Goal: Information Seeking & Learning: Learn about a topic

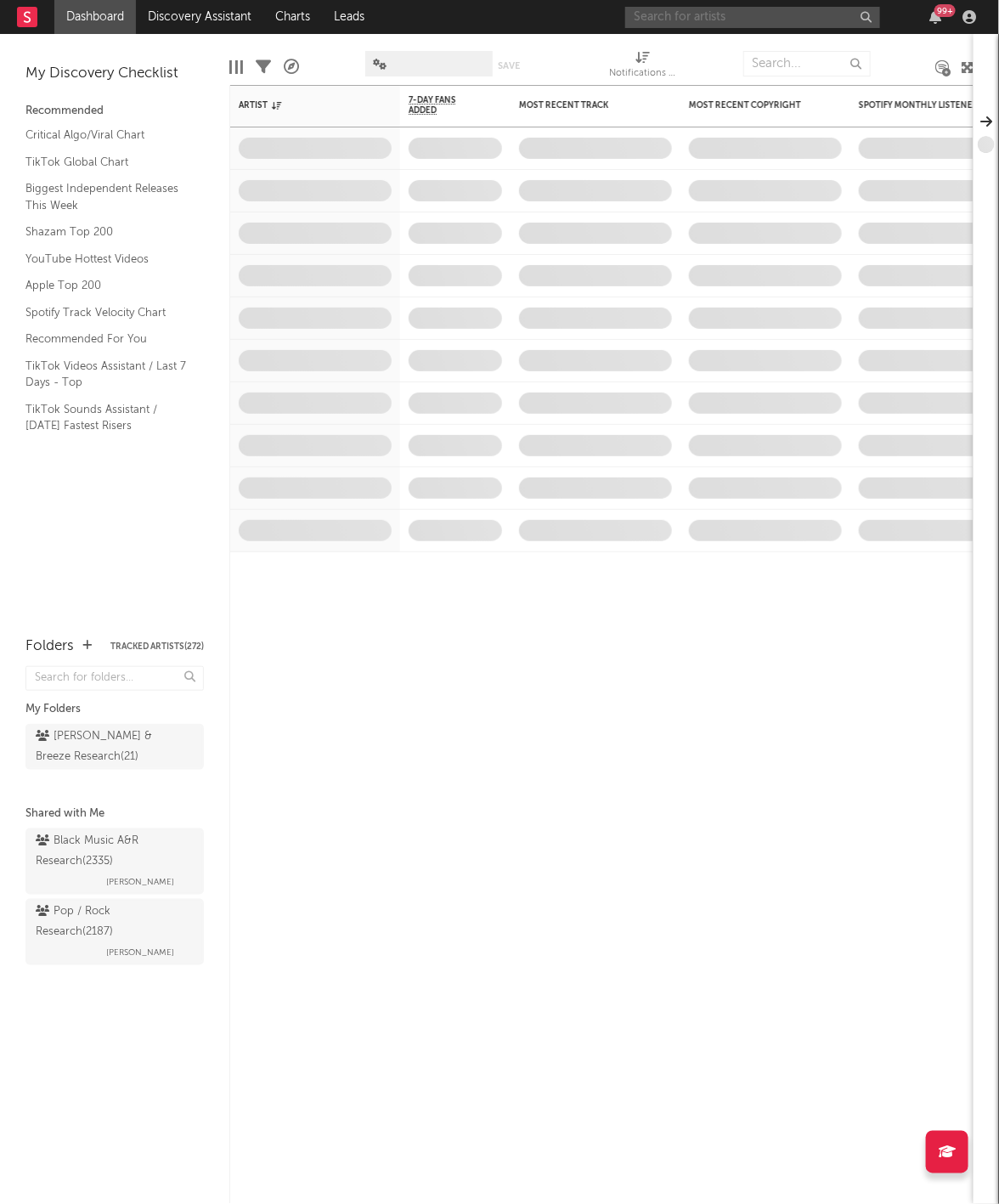
click at [670, 12] on input "text" at bounding box center [752, 17] width 254 height 21
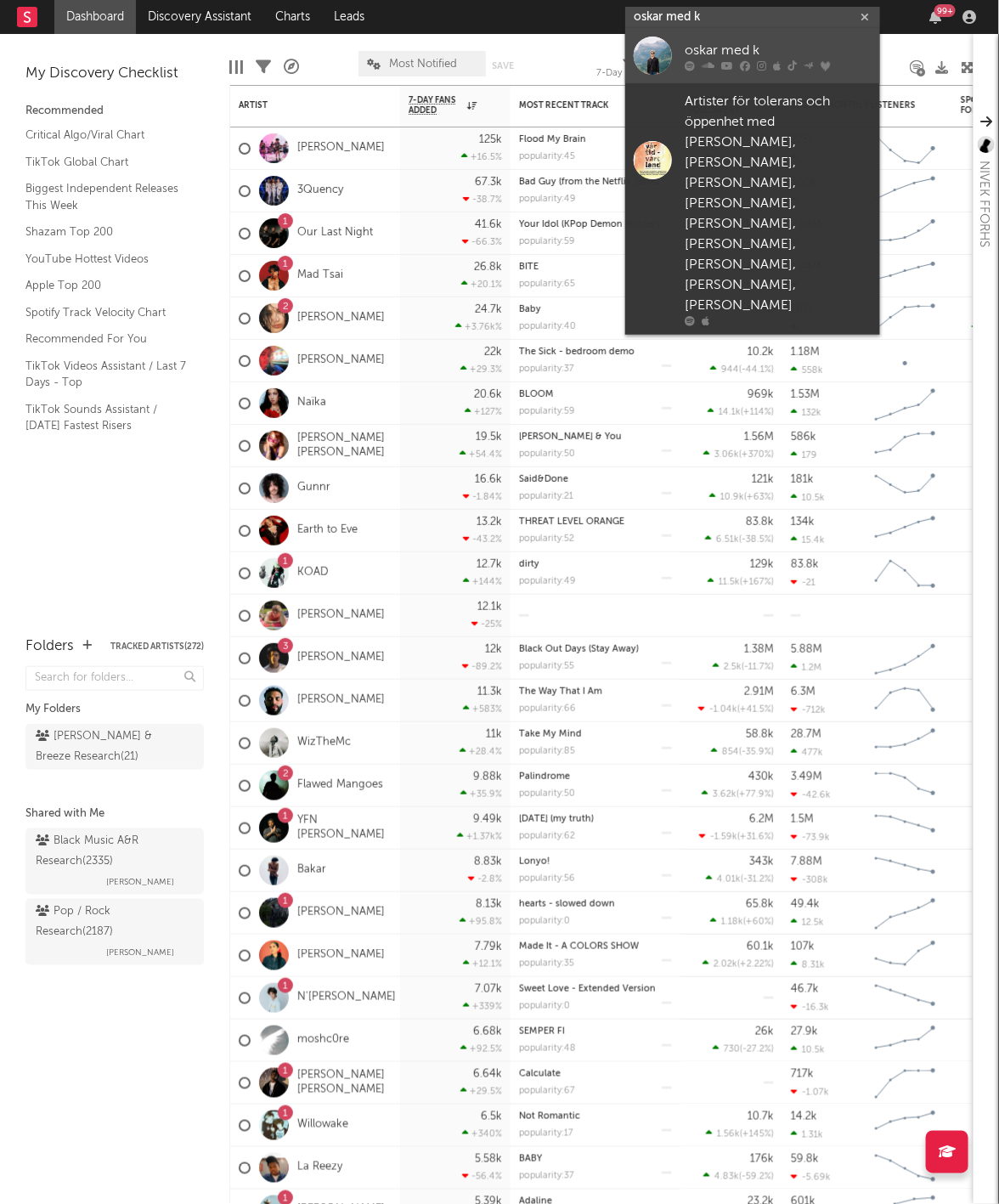
type input "oskar med k"
click at [714, 44] on div "oskar med k" at bounding box center [778, 51] width 187 height 20
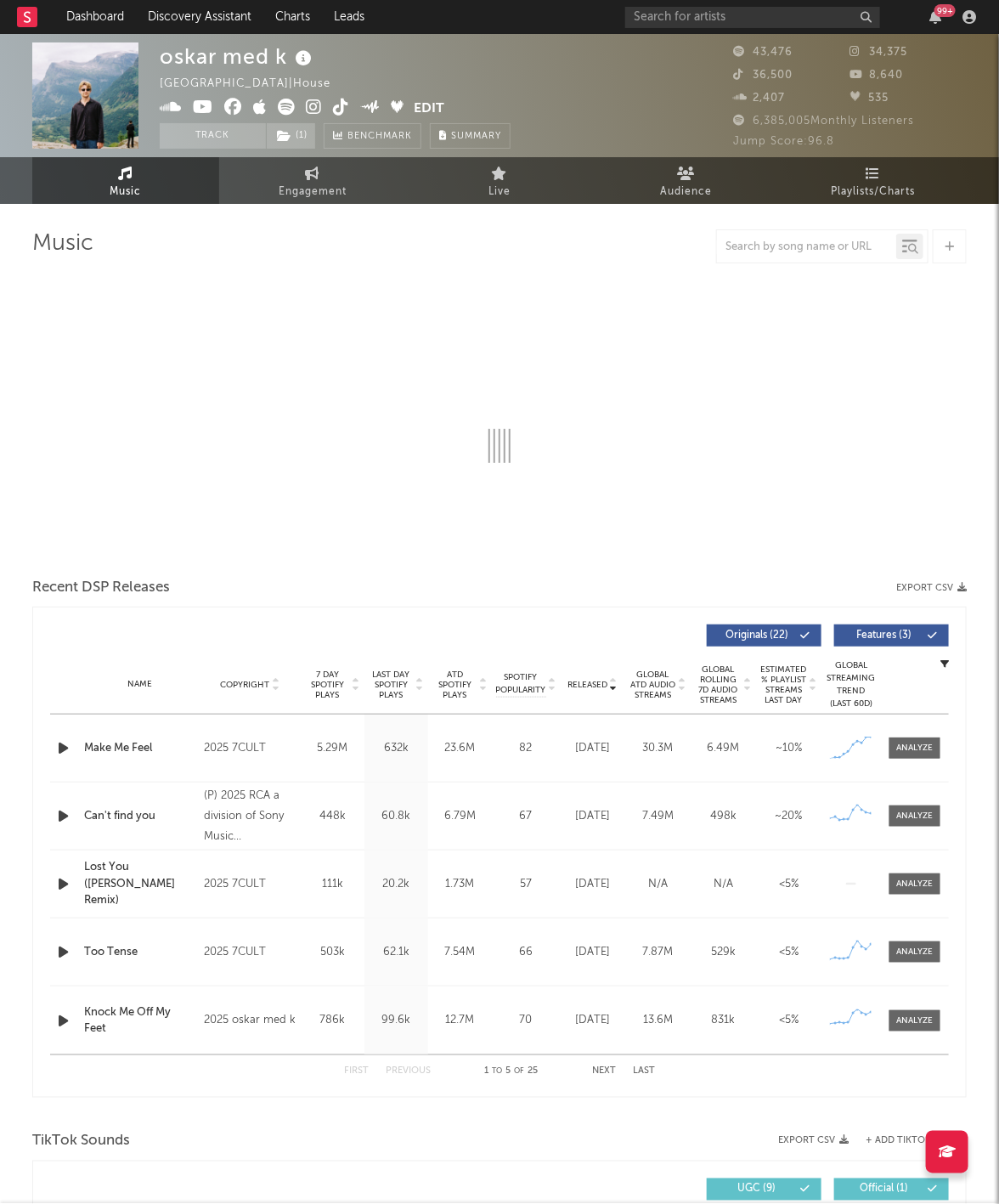
select select "6m"
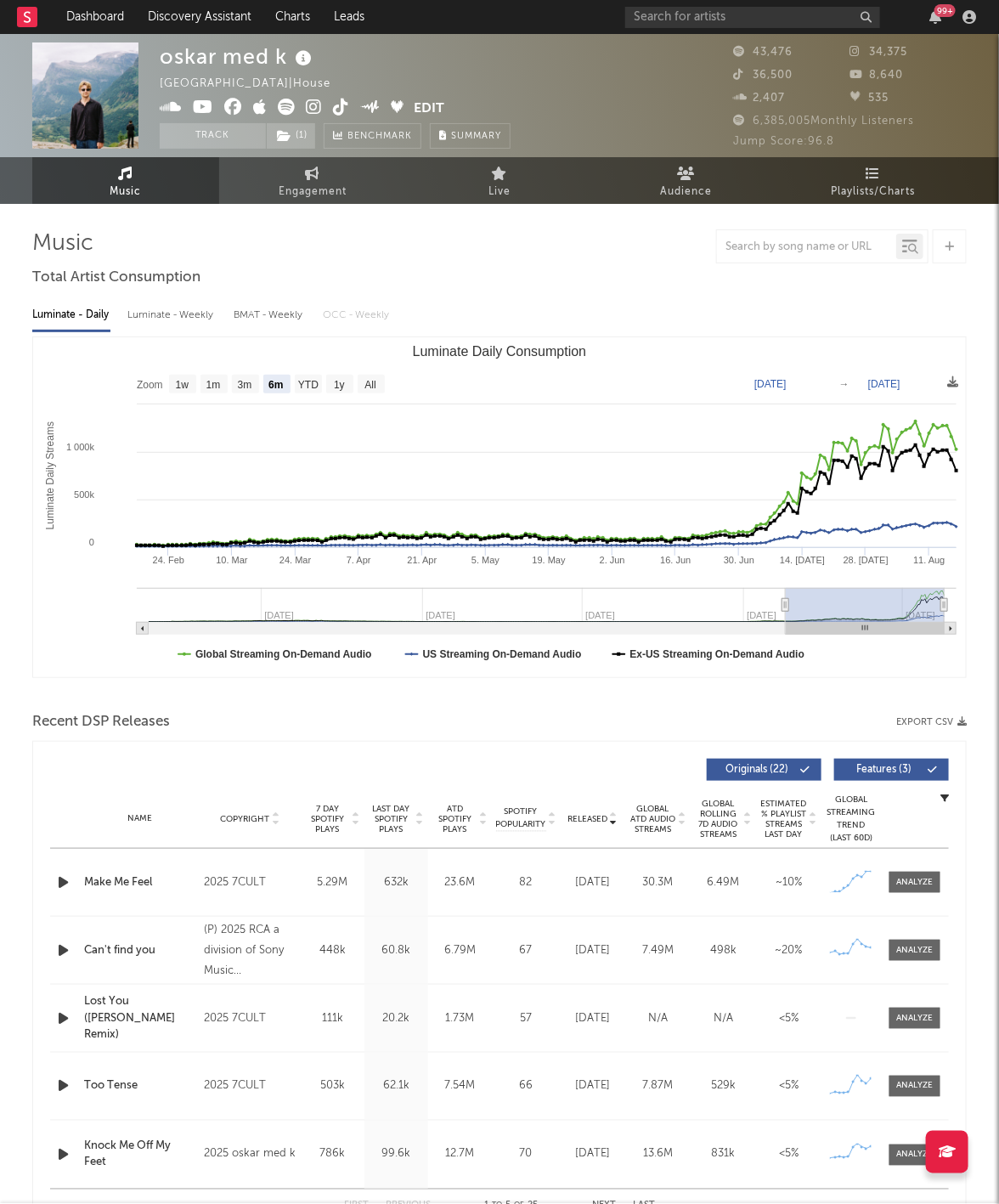
click at [18, 19] on rect at bounding box center [27, 17] width 20 height 20
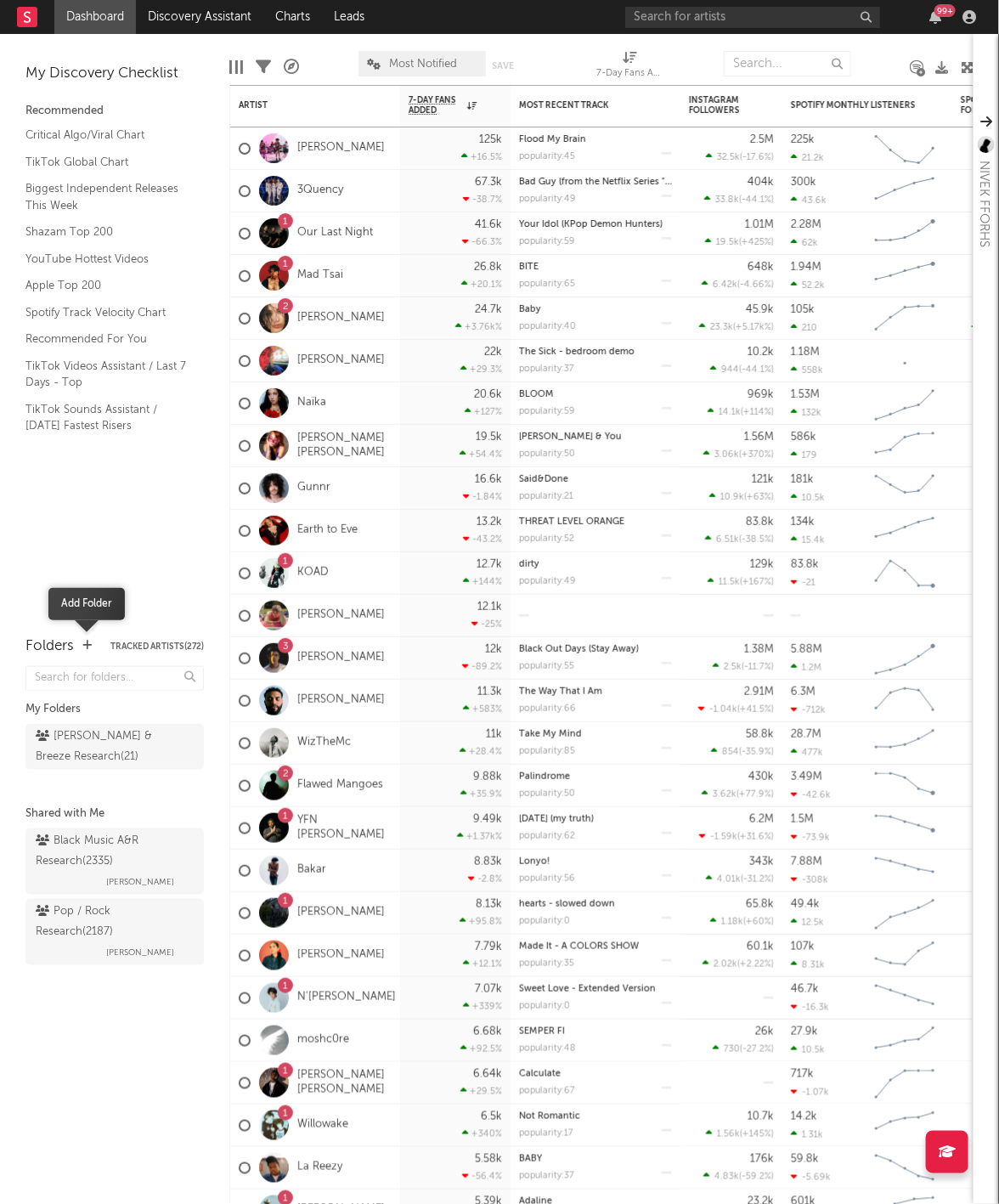
click at [88, 649] on icon "button" at bounding box center [87, 645] width 9 height 11
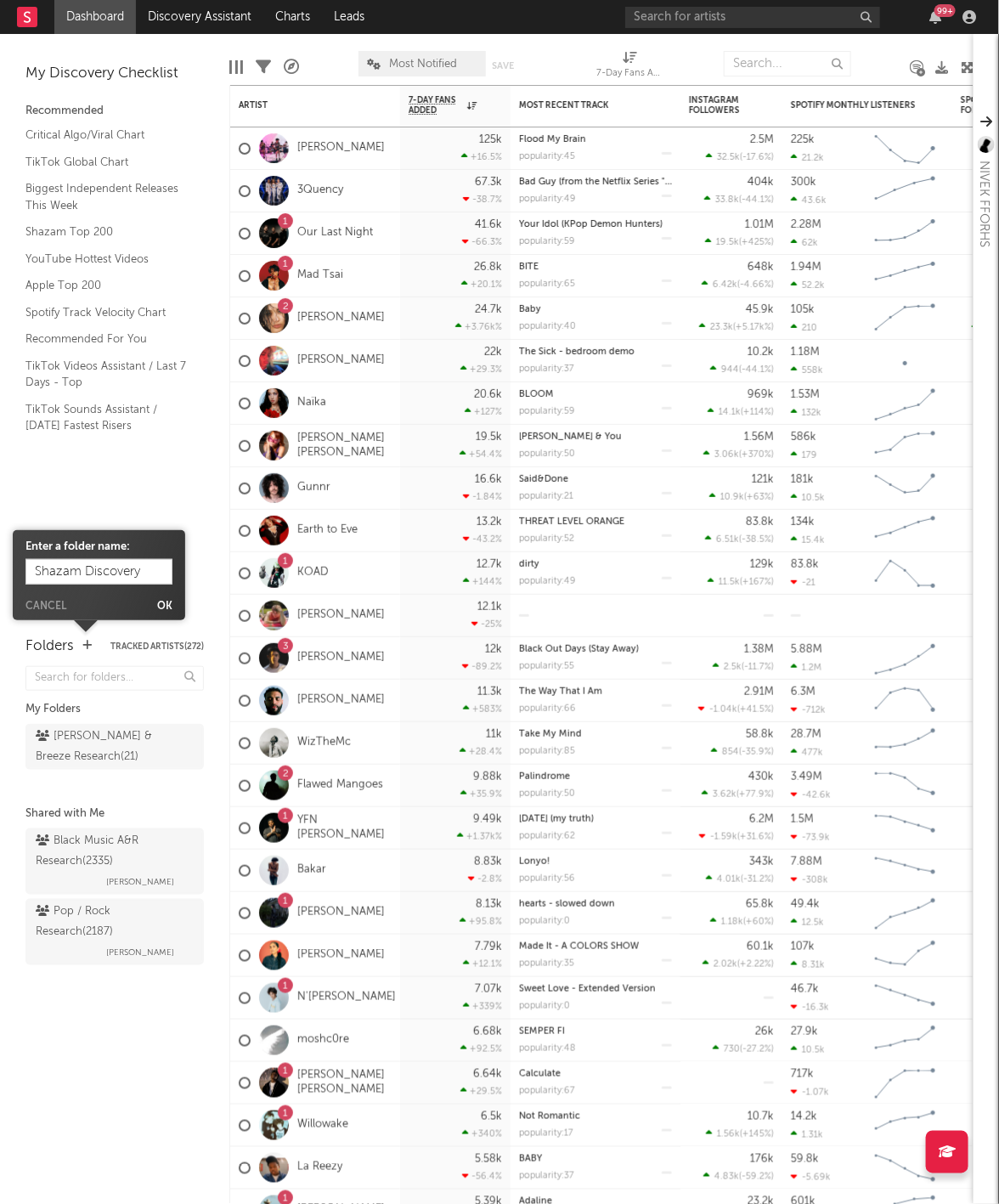
type input "Shazam Discovery"
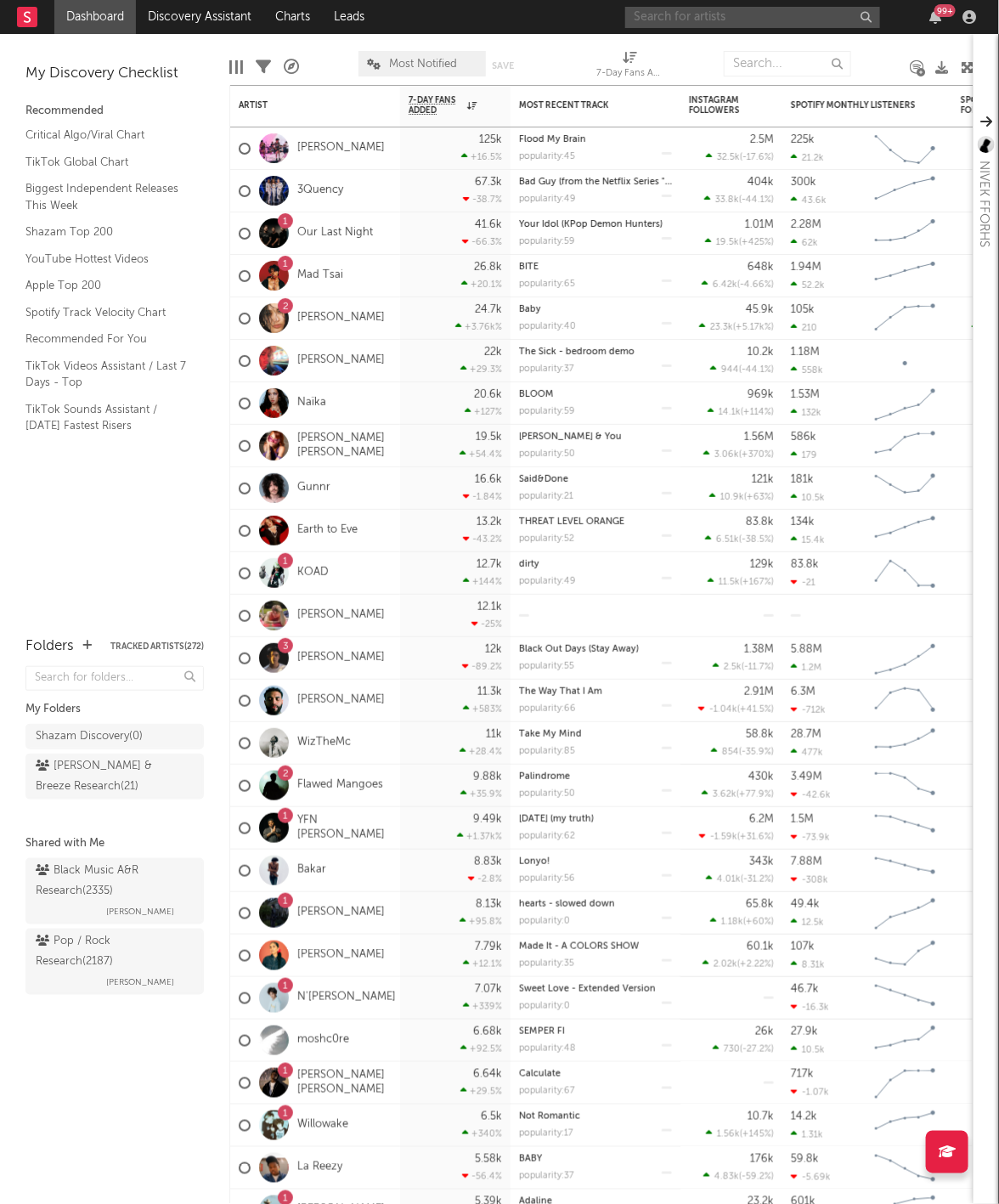
click at [681, 24] on input "text" at bounding box center [752, 17] width 254 height 21
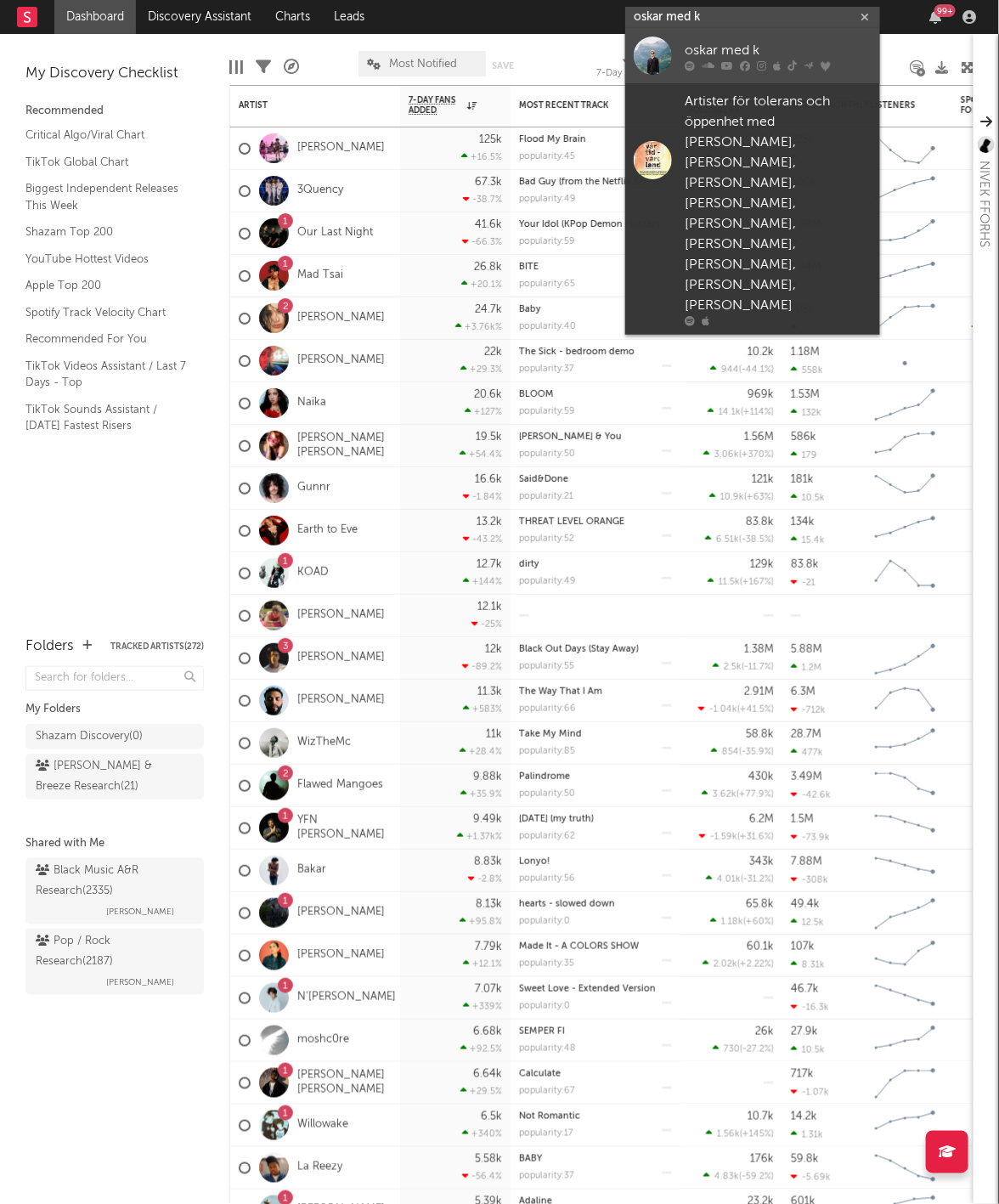
type input "oskar med k"
click at [701, 31] on link "oskar med k" at bounding box center [752, 56] width 254 height 56
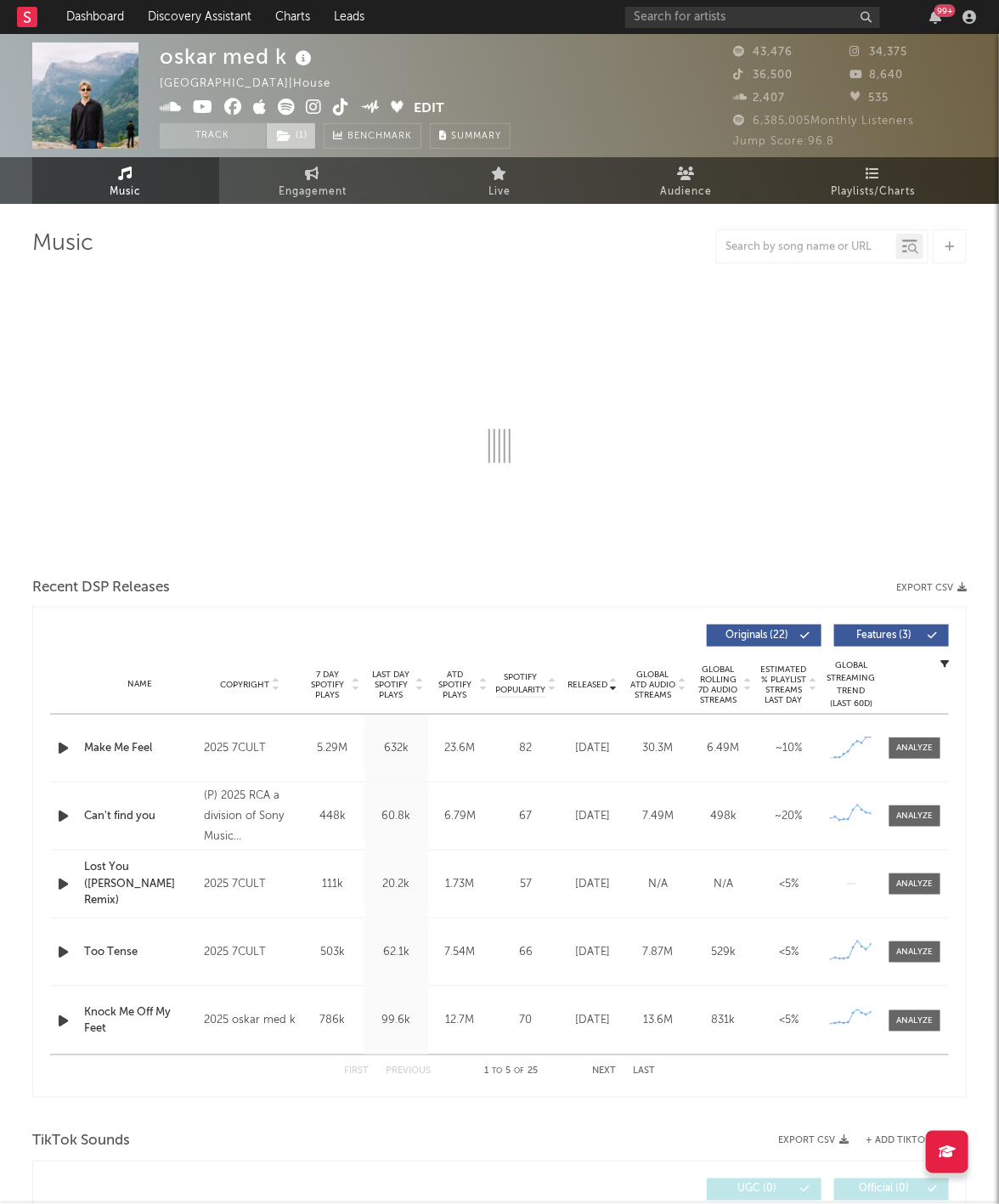
select select "6m"
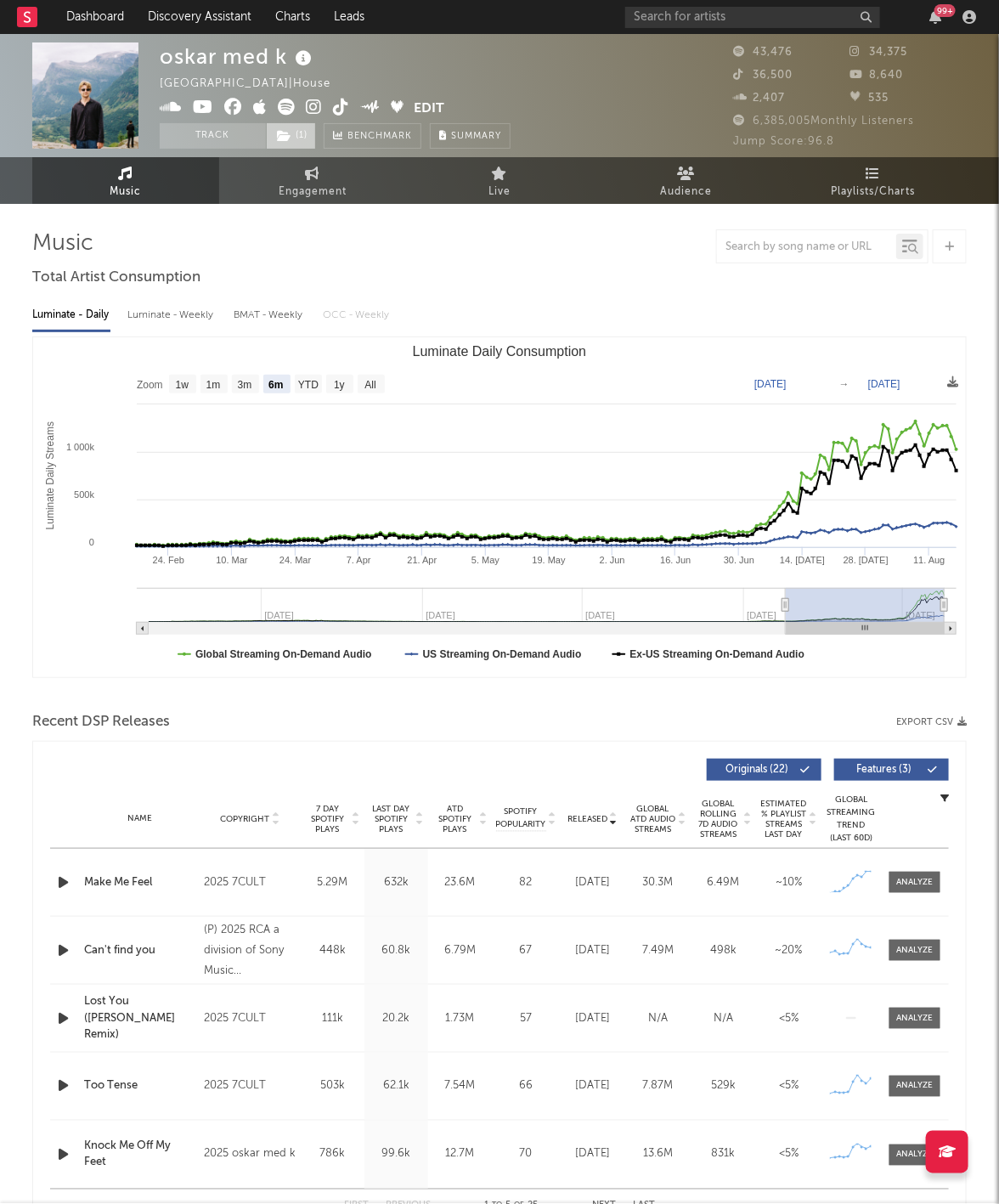
click at [290, 140] on icon at bounding box center [284, 135] width 15 height 12
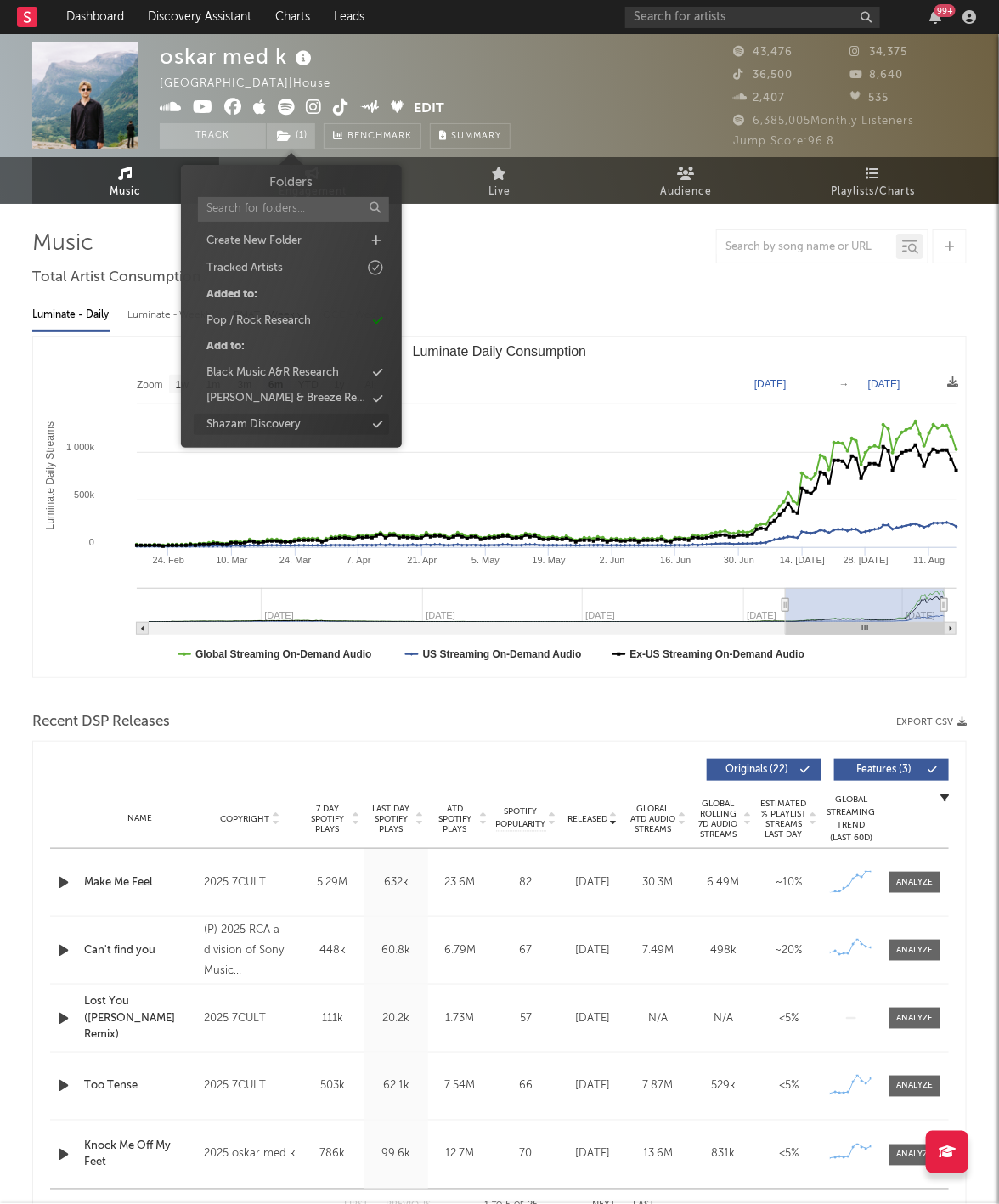
click at [327, 423] on div "Shazam Discovery" at bounding box center [290, 425] width 195 height 22
click at [671, 21] on input "text" at bounding box center [752, 17] width 254 height 21
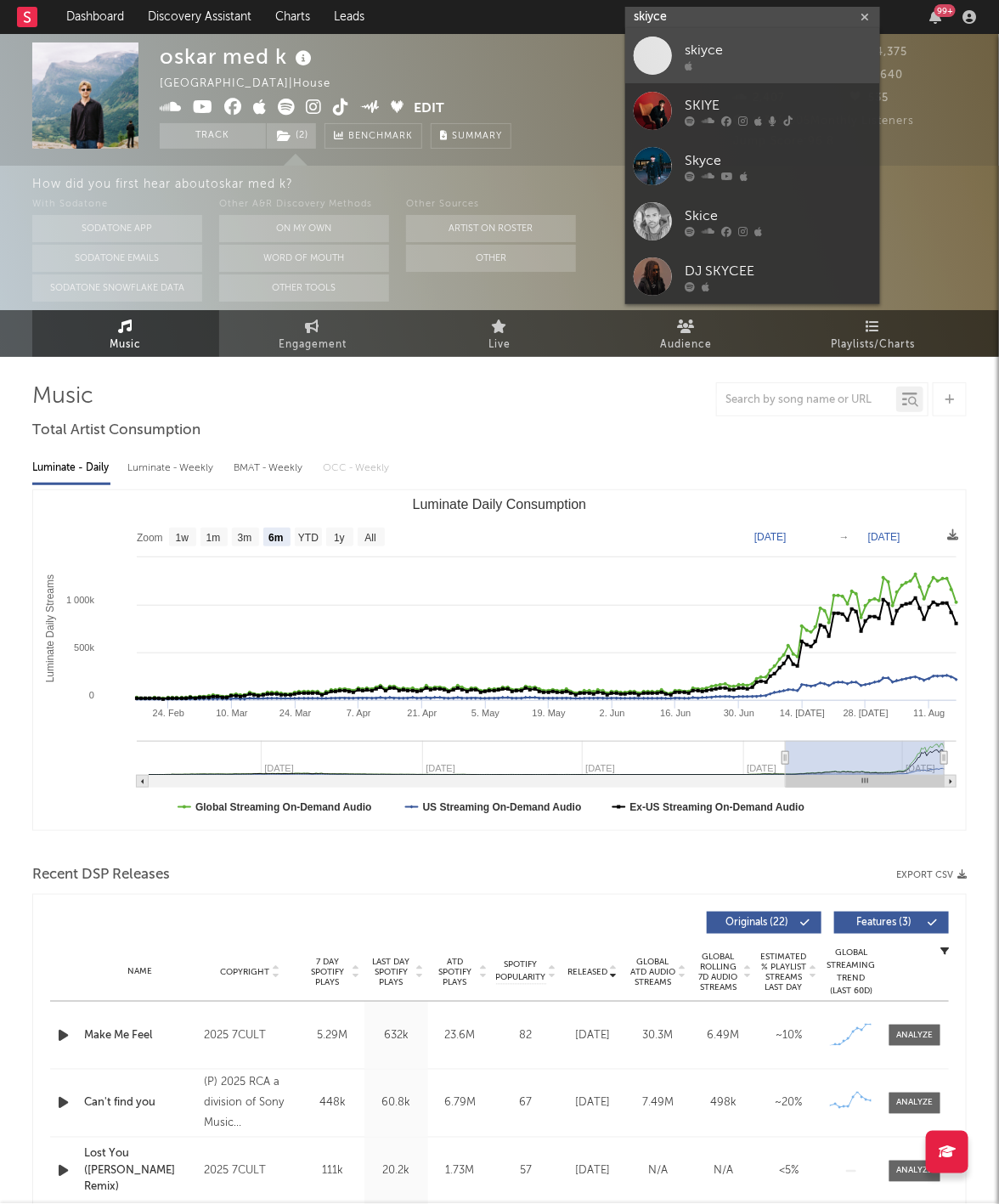
type input "skiyce"
click at [729, 54] on div "skiyce" at bounding box center [778, 51] width 187 height 20
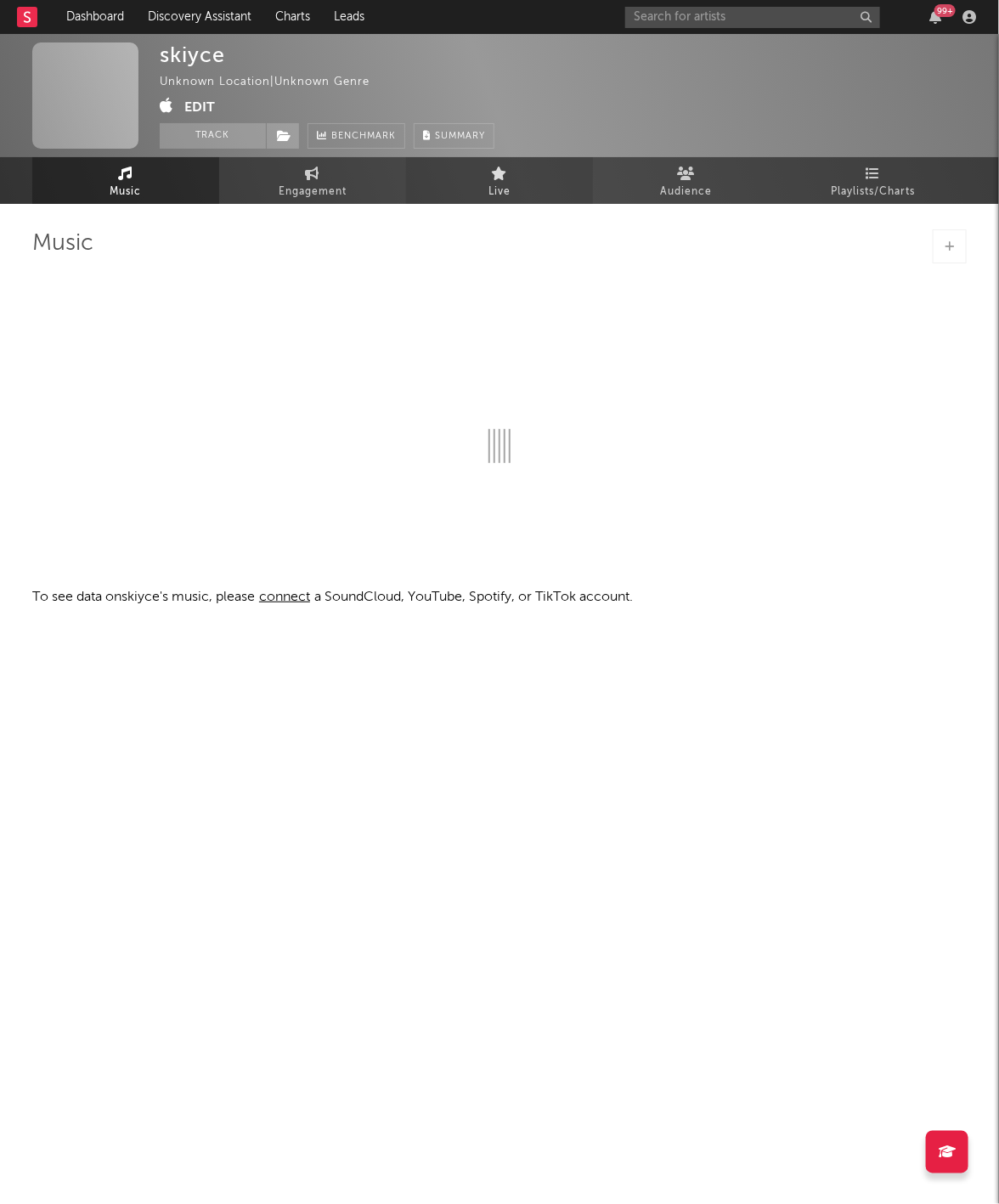
select select "1w"
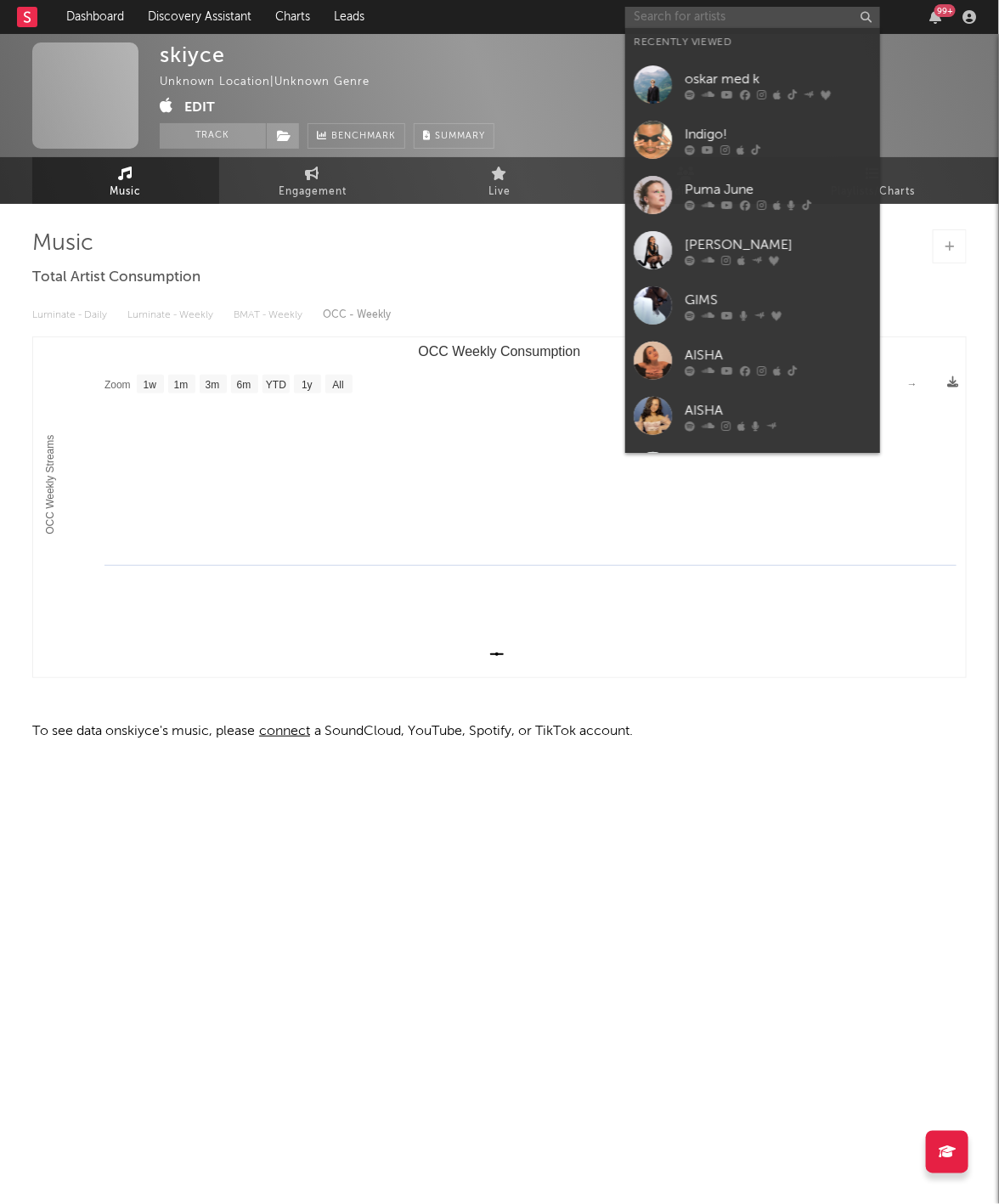
click at [727, 19] on input "text" at bounding box center [752, 17] width 254 height 21
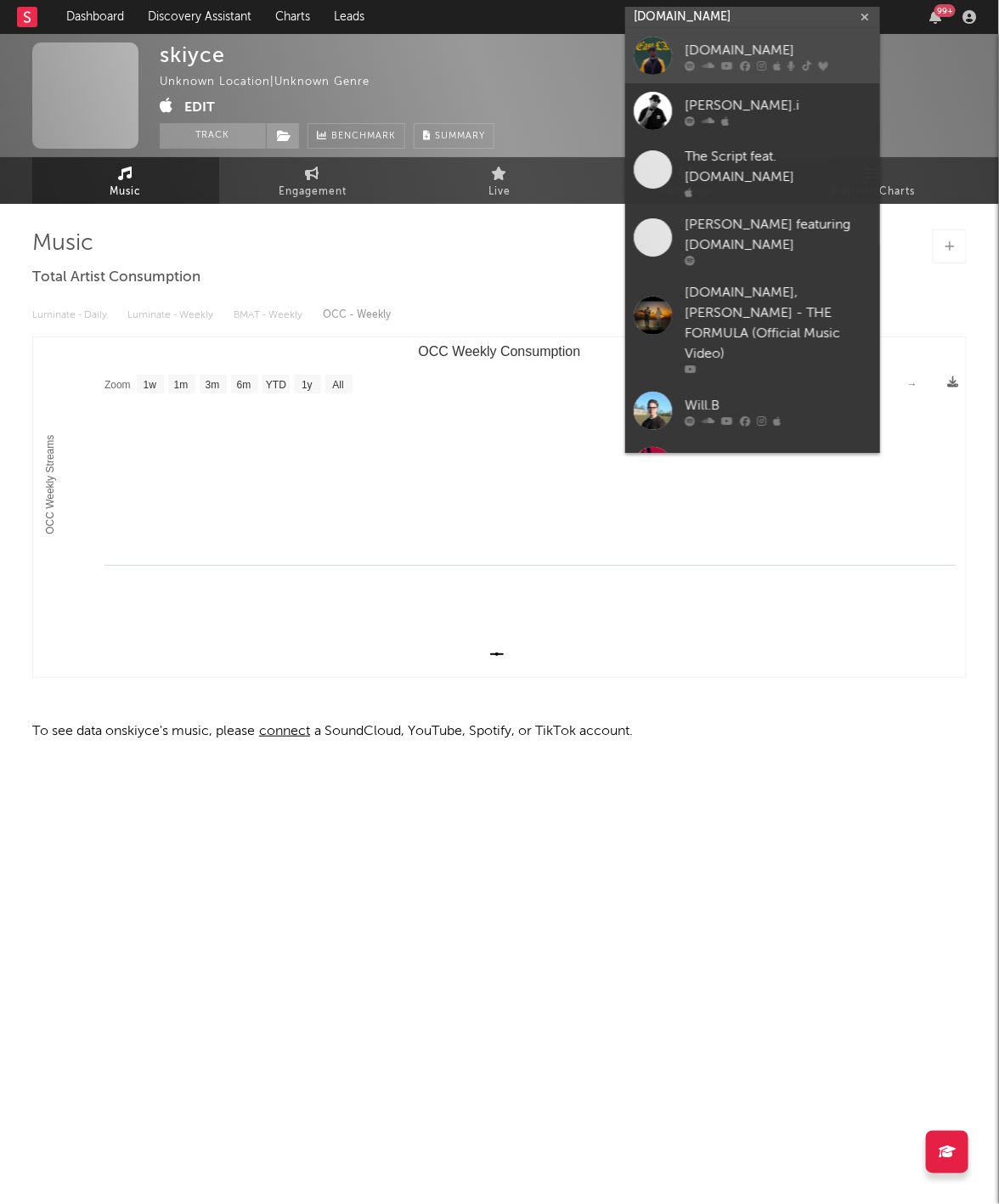
type input "[DOMAIN_NAME]"
click at [777, 61] on icon at bounding box center [777, 66] width 7 height 10
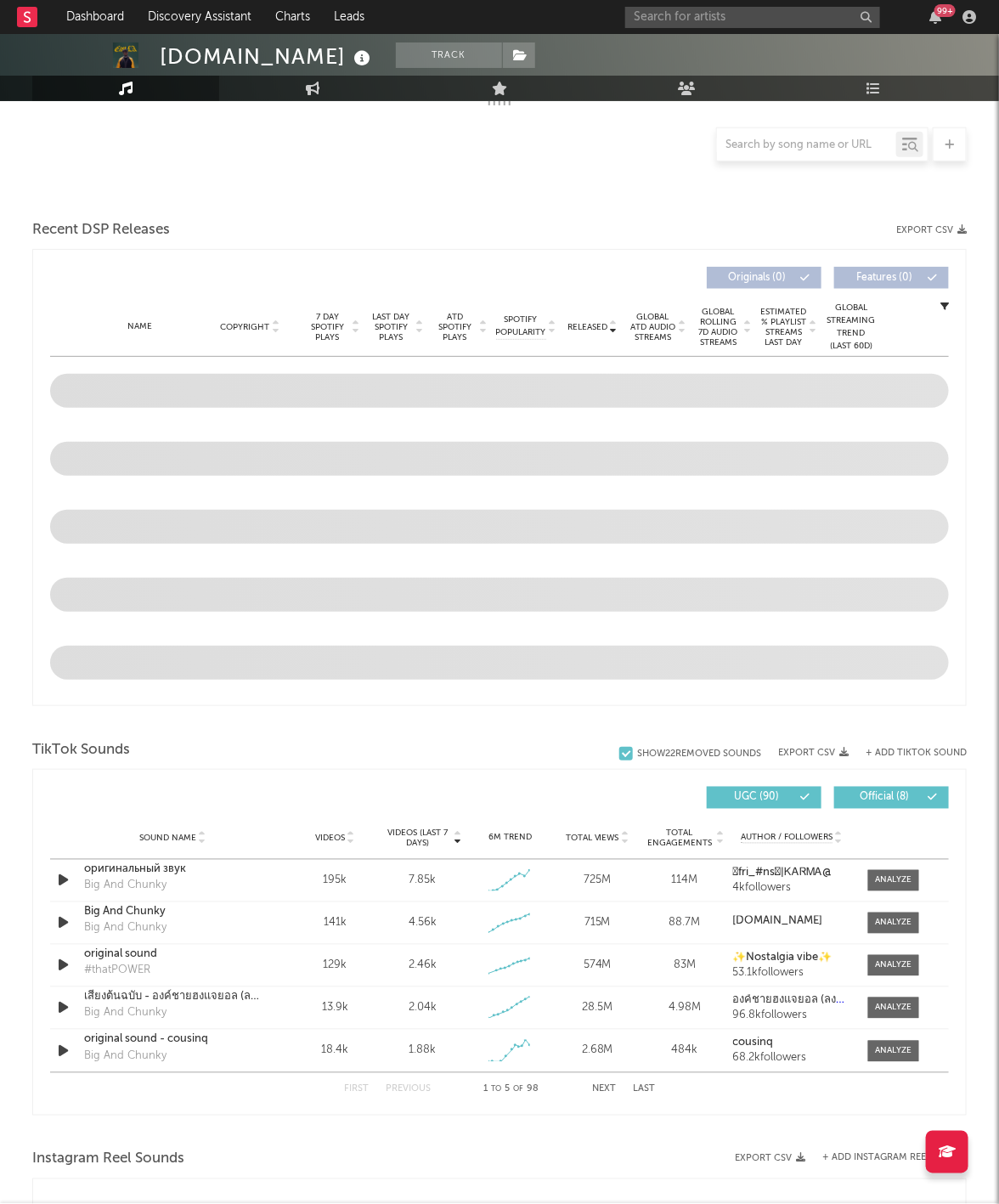
scroll to position [382, 0]
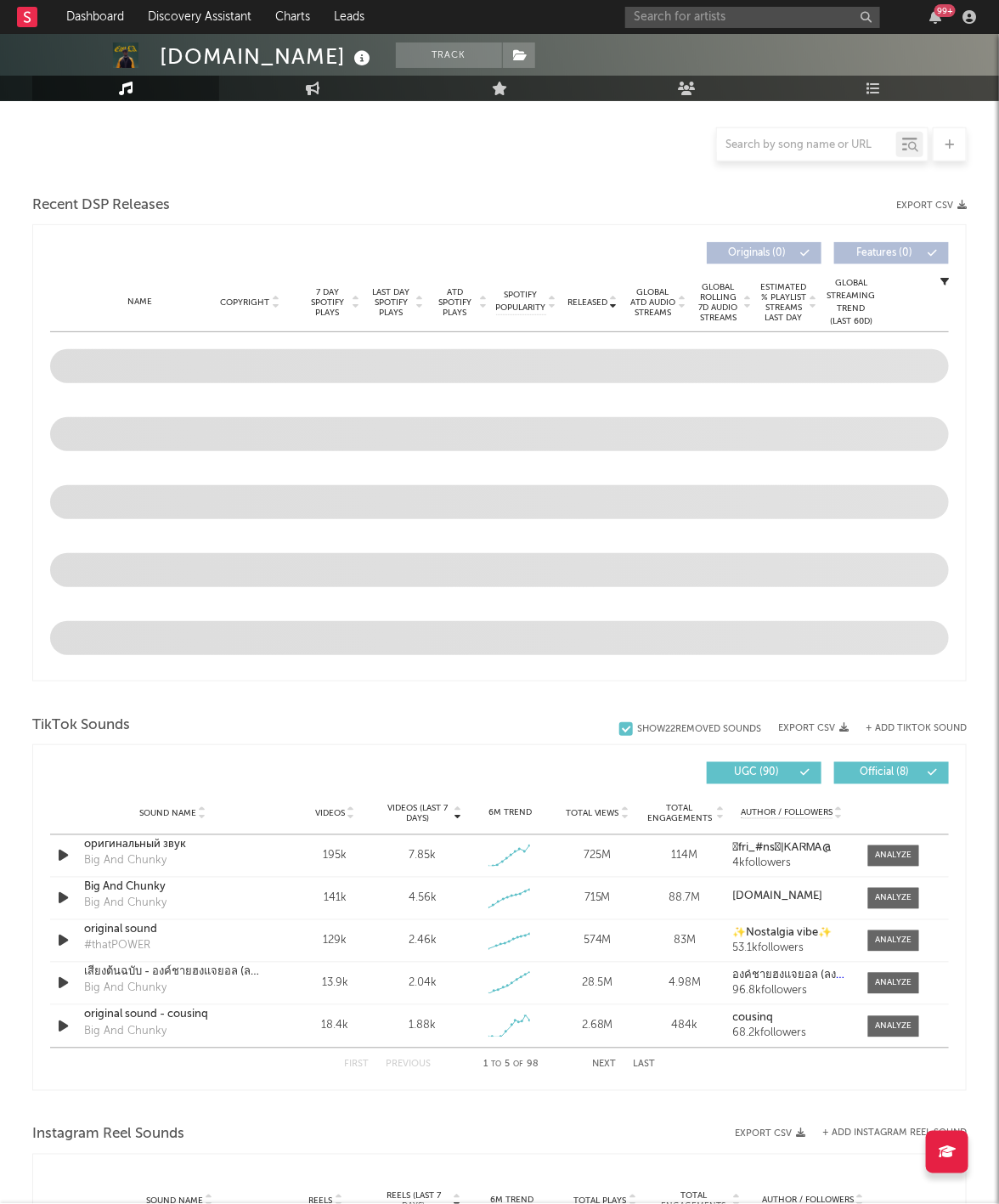
select select "6m"
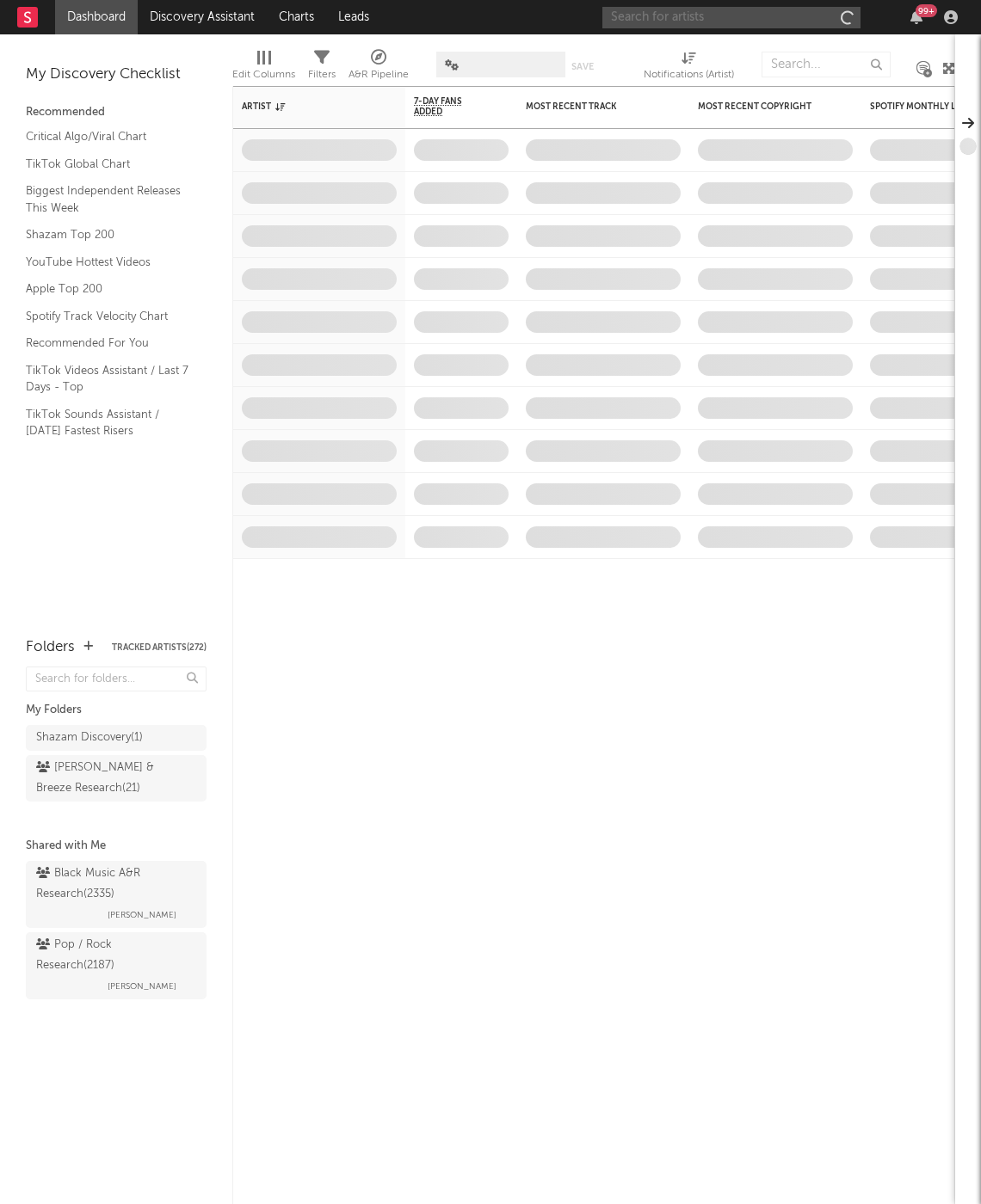
click at [763, 12] on input "text" at bounding box center [731, 17] width 258 height 22
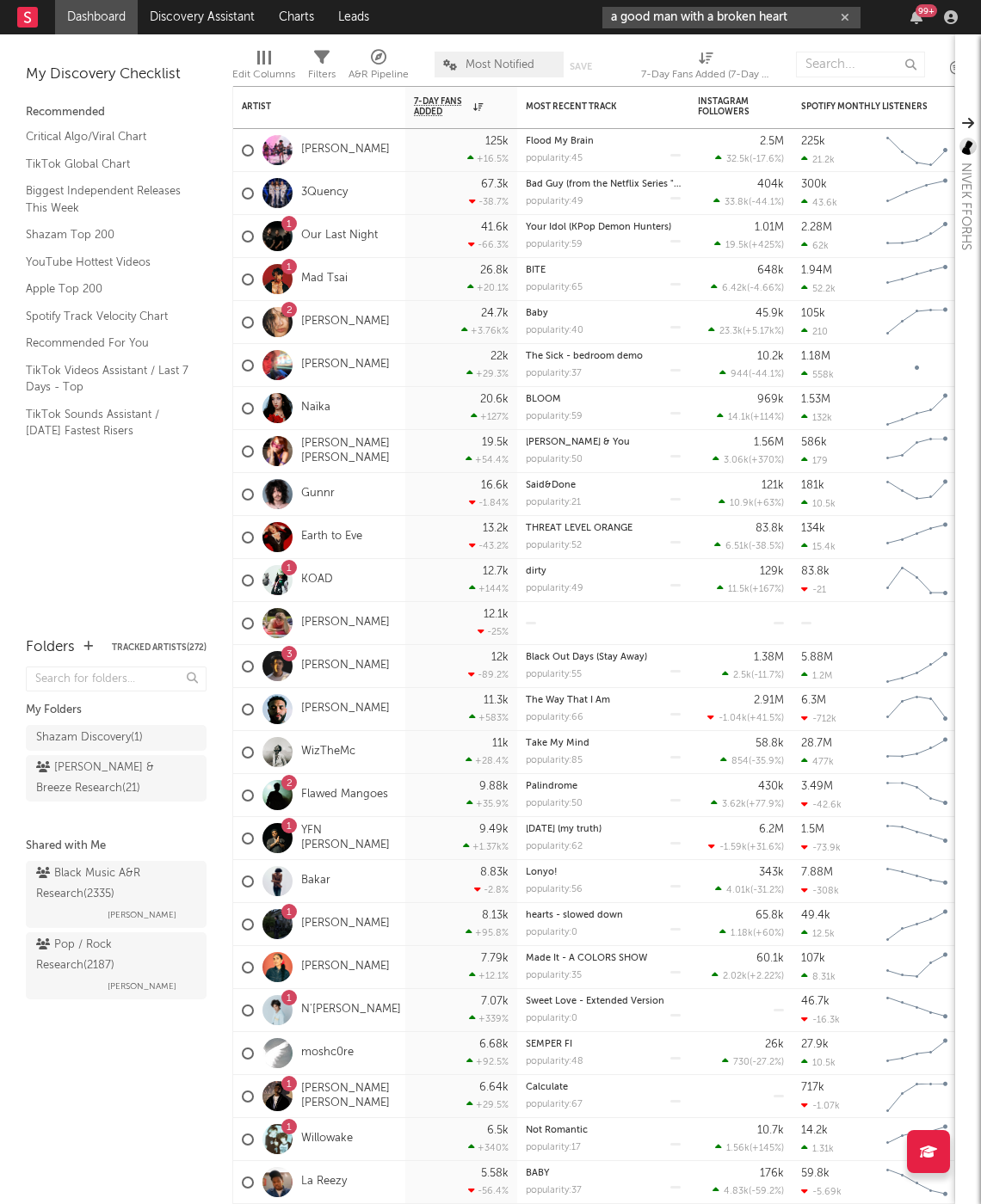
click at [799, 20] on input "a good man with a broken heart" at bounding box center [731, 17] width 258 height 22
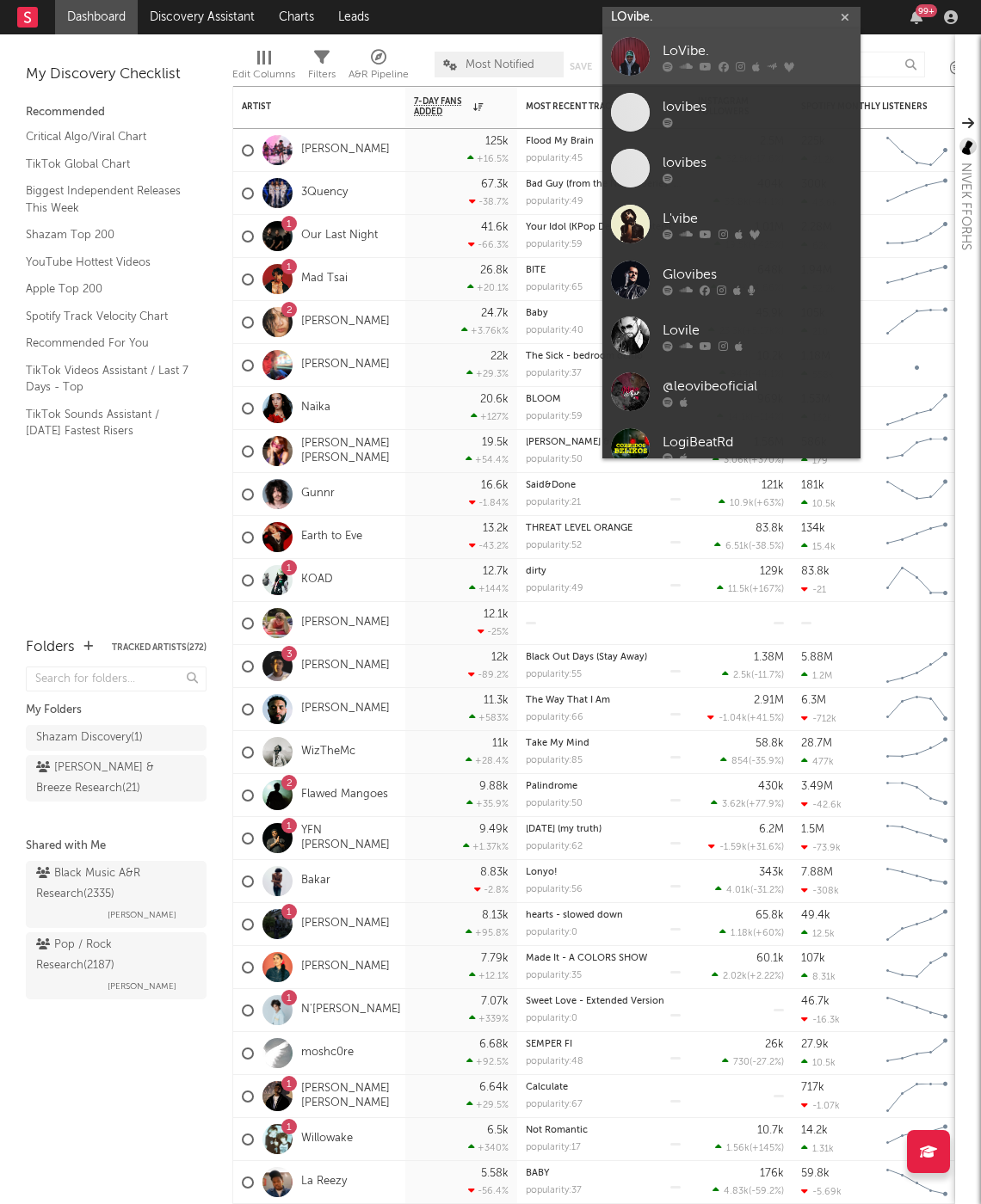
type input "LOvibe."
click at [725, 62] on icon at bounding box center [723, 67] width 10 height 10
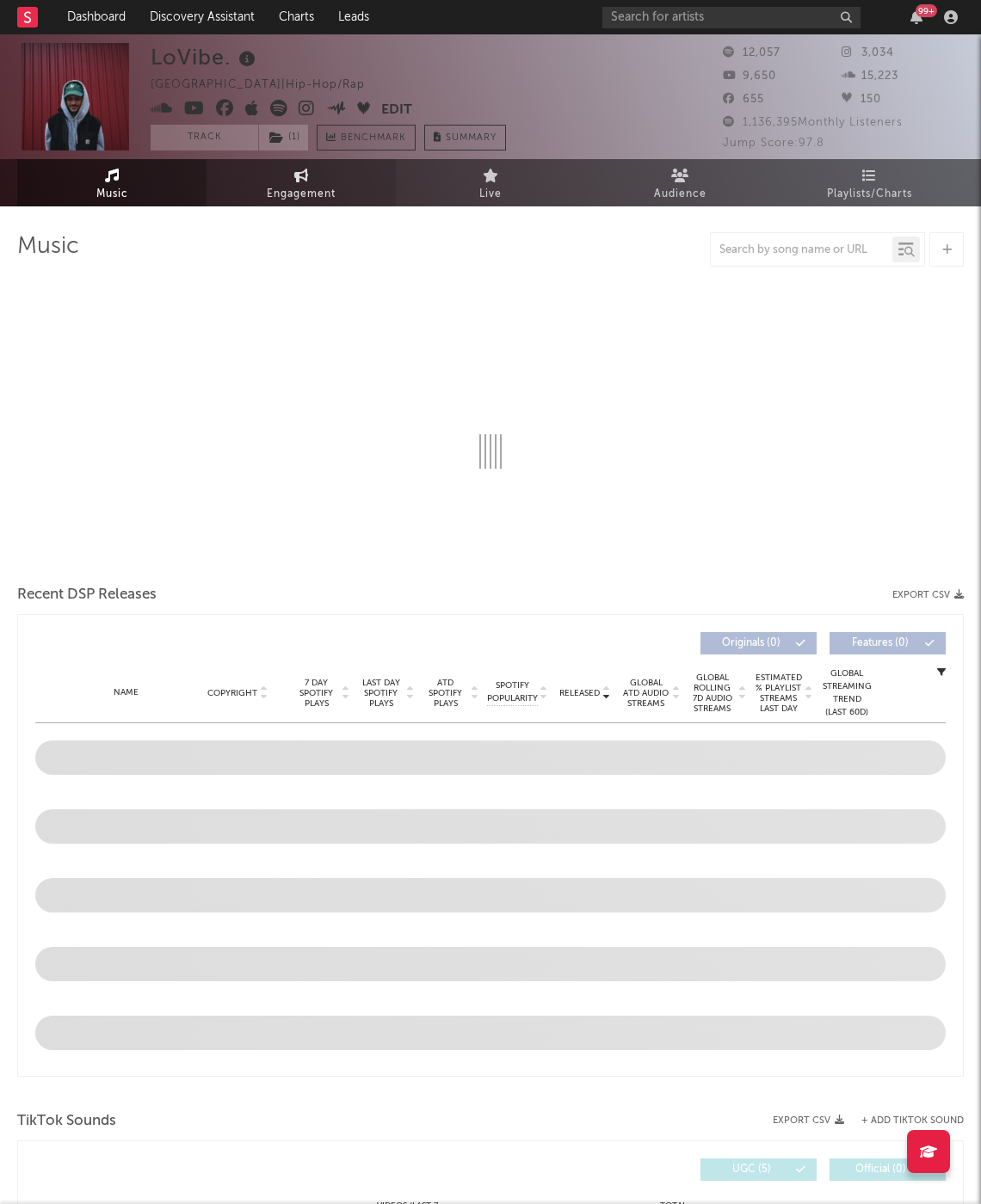
select select "6m"
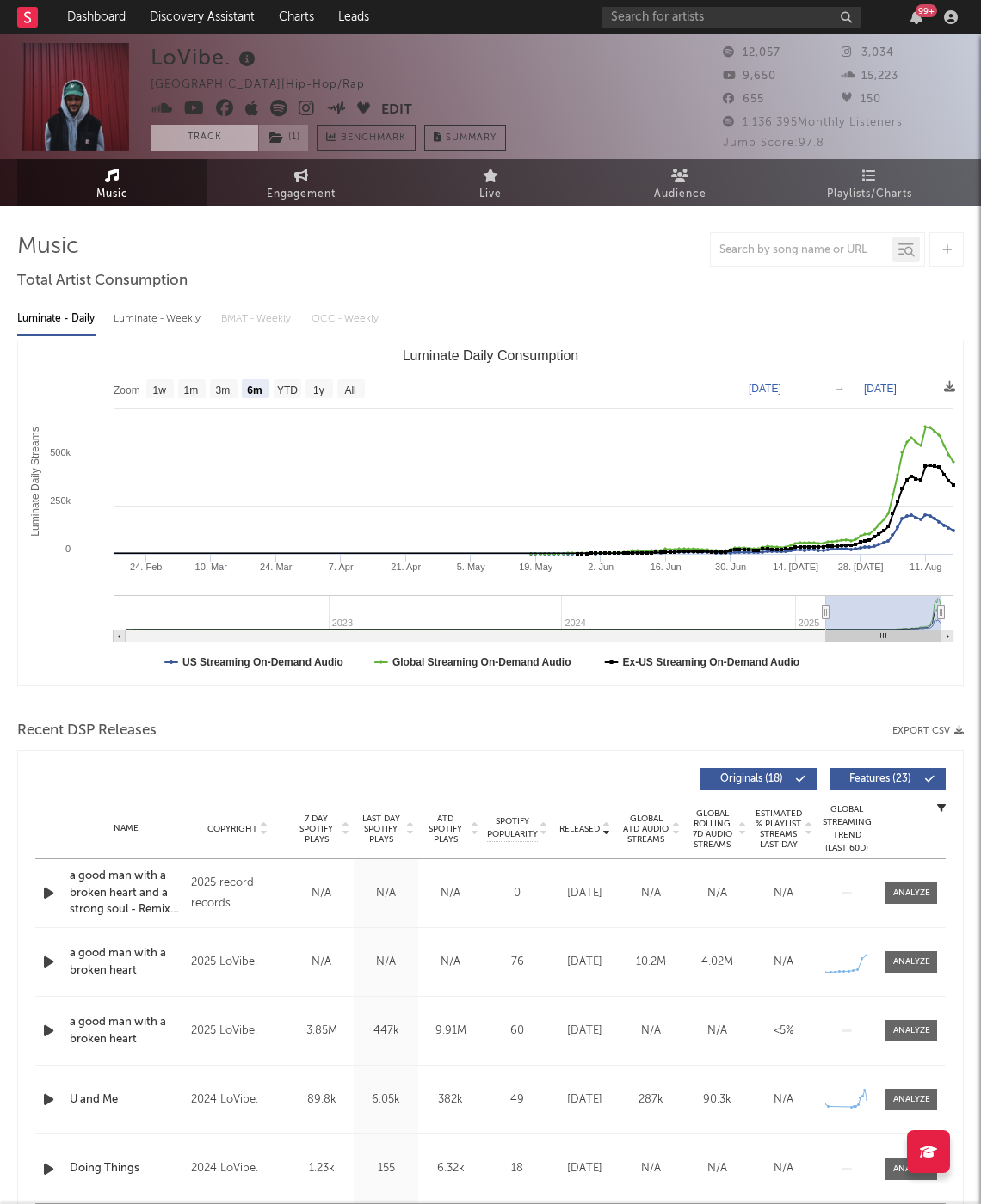
click at [215, 139] on button "Track" at bounding box center [204, 138] width 108 height 26
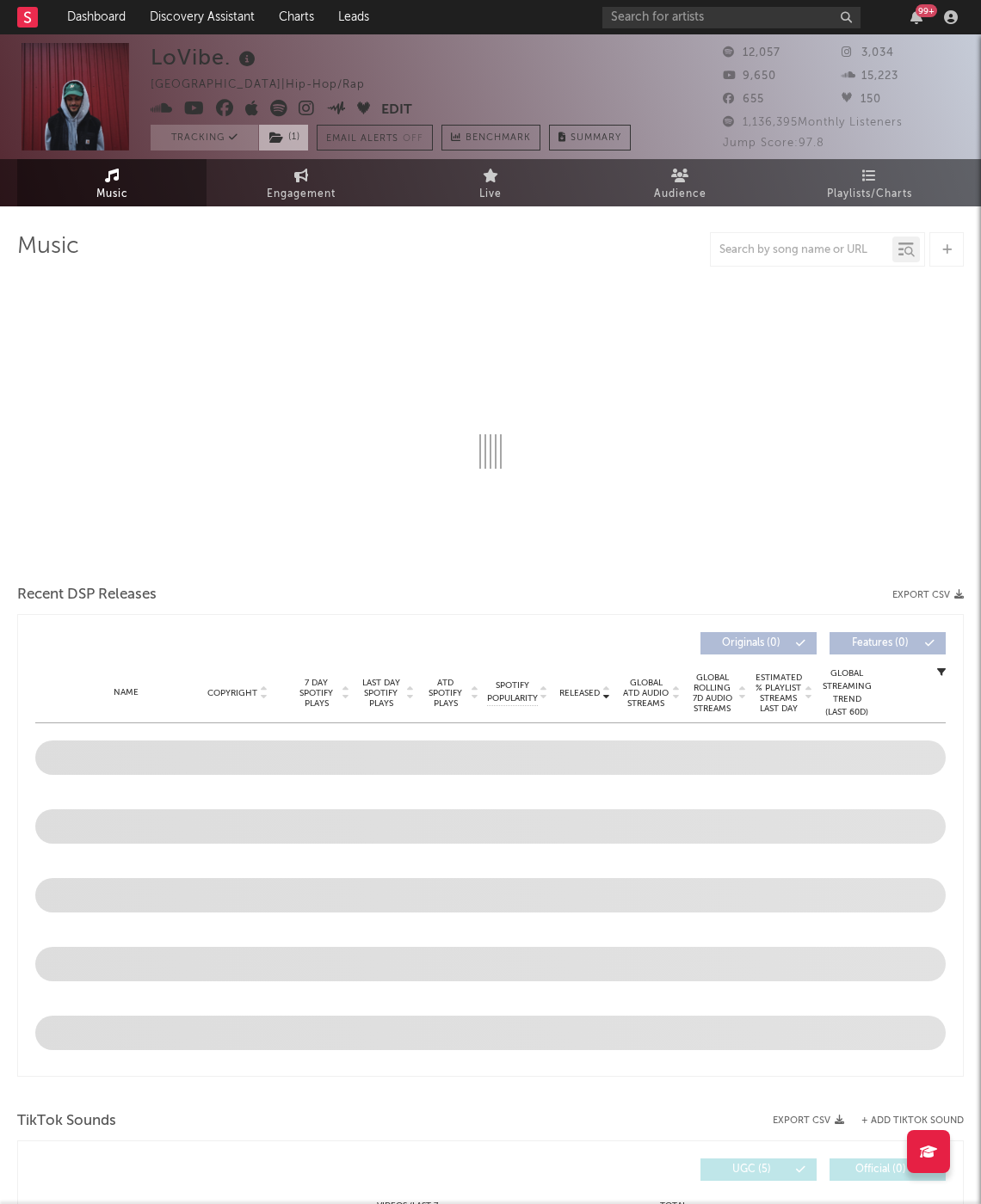
click at [288, 134] on span "( 1 )" at bounding box center [283, 138] width 51 height 26
select select "6m"
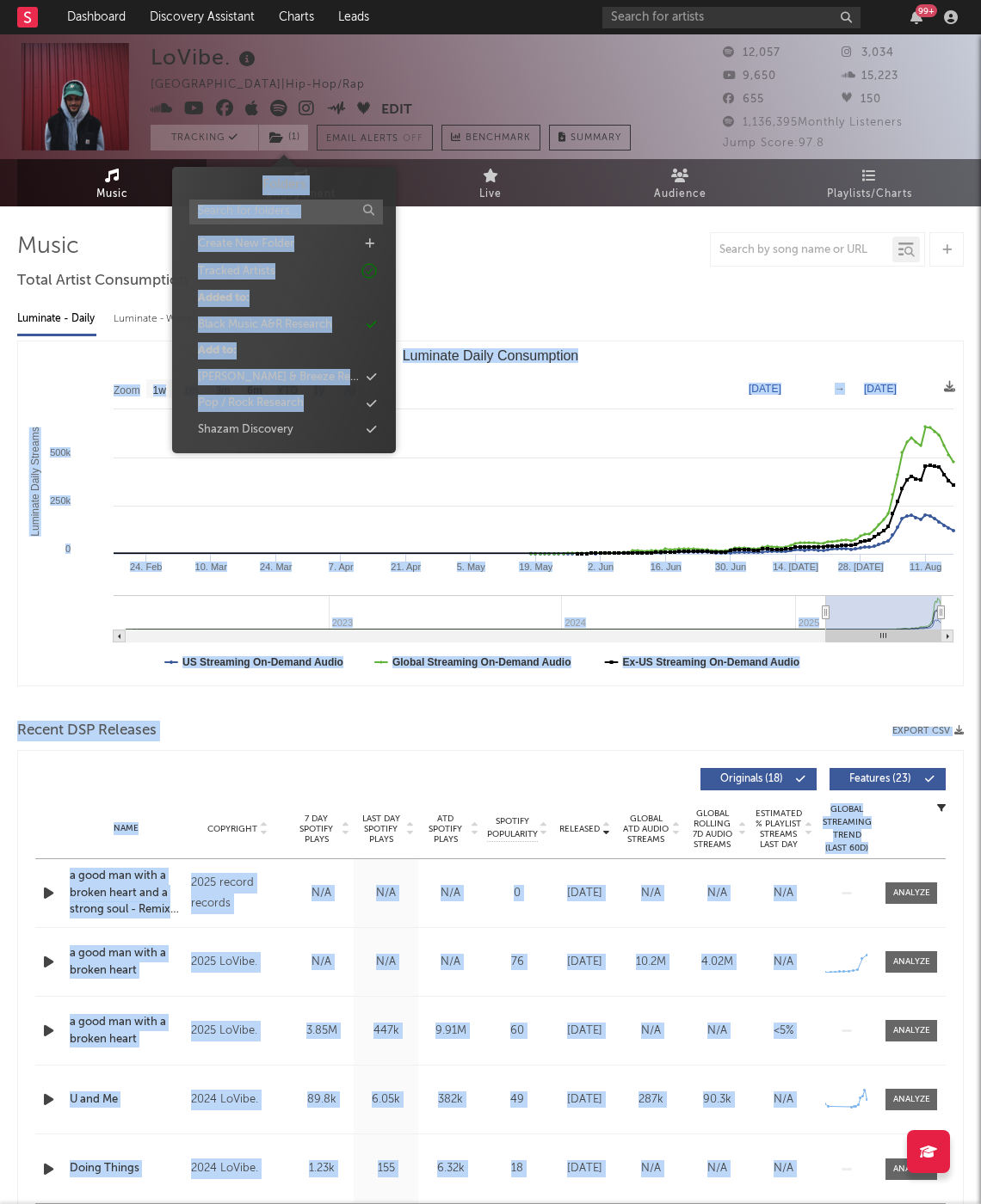
drag, startPoint x: 320, startPoint y: 399, endPoint x: 560, endPoint y: 405, distance: 240.1
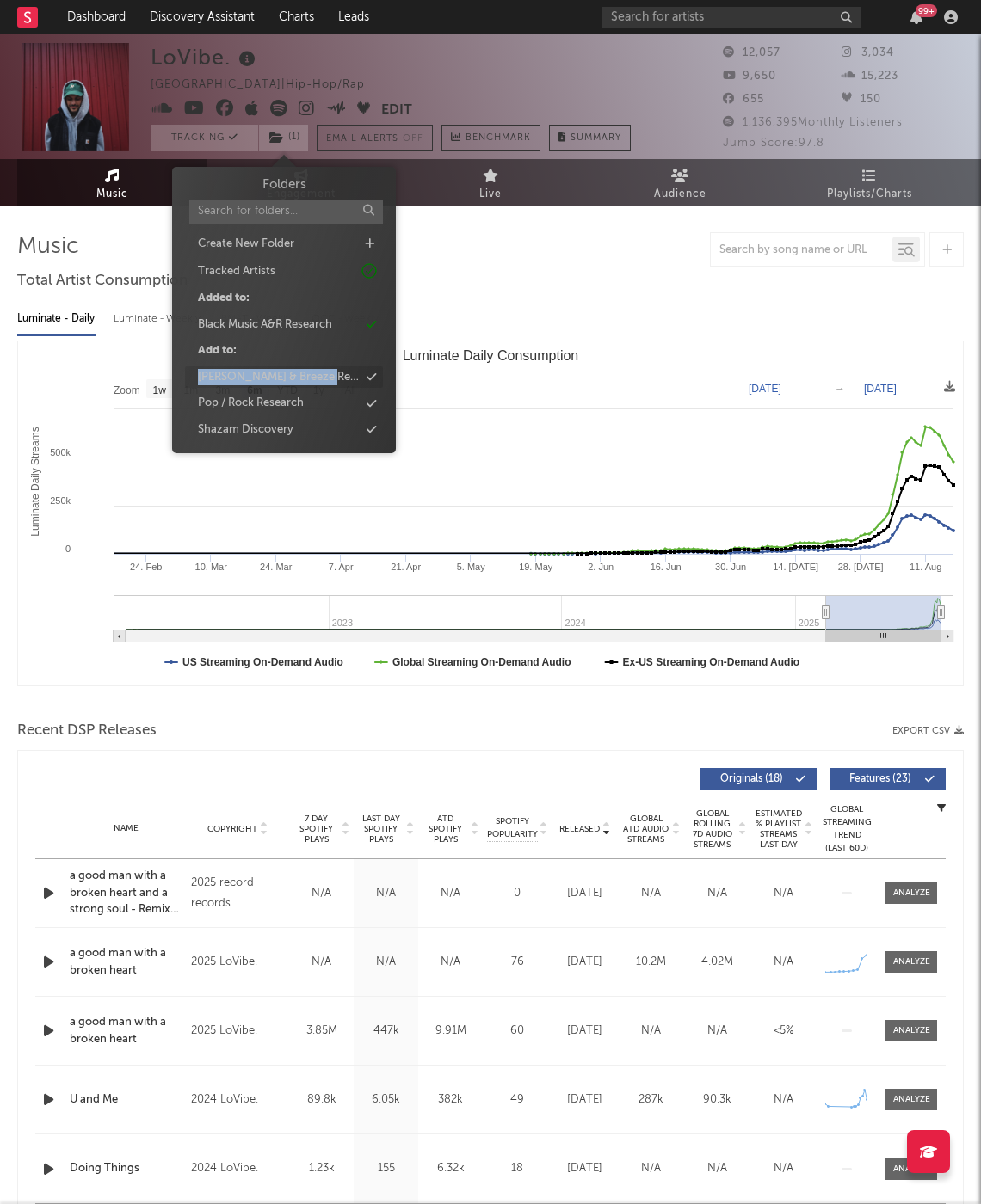
click at [345, 367] on div "[PERSON_NAME] & Breeze Research" at bounding box center [283, 378] width 198 height 22
click at [331, 428] on div "Shazam Discovery" at bounding box center [283, 430] width 198 height 22
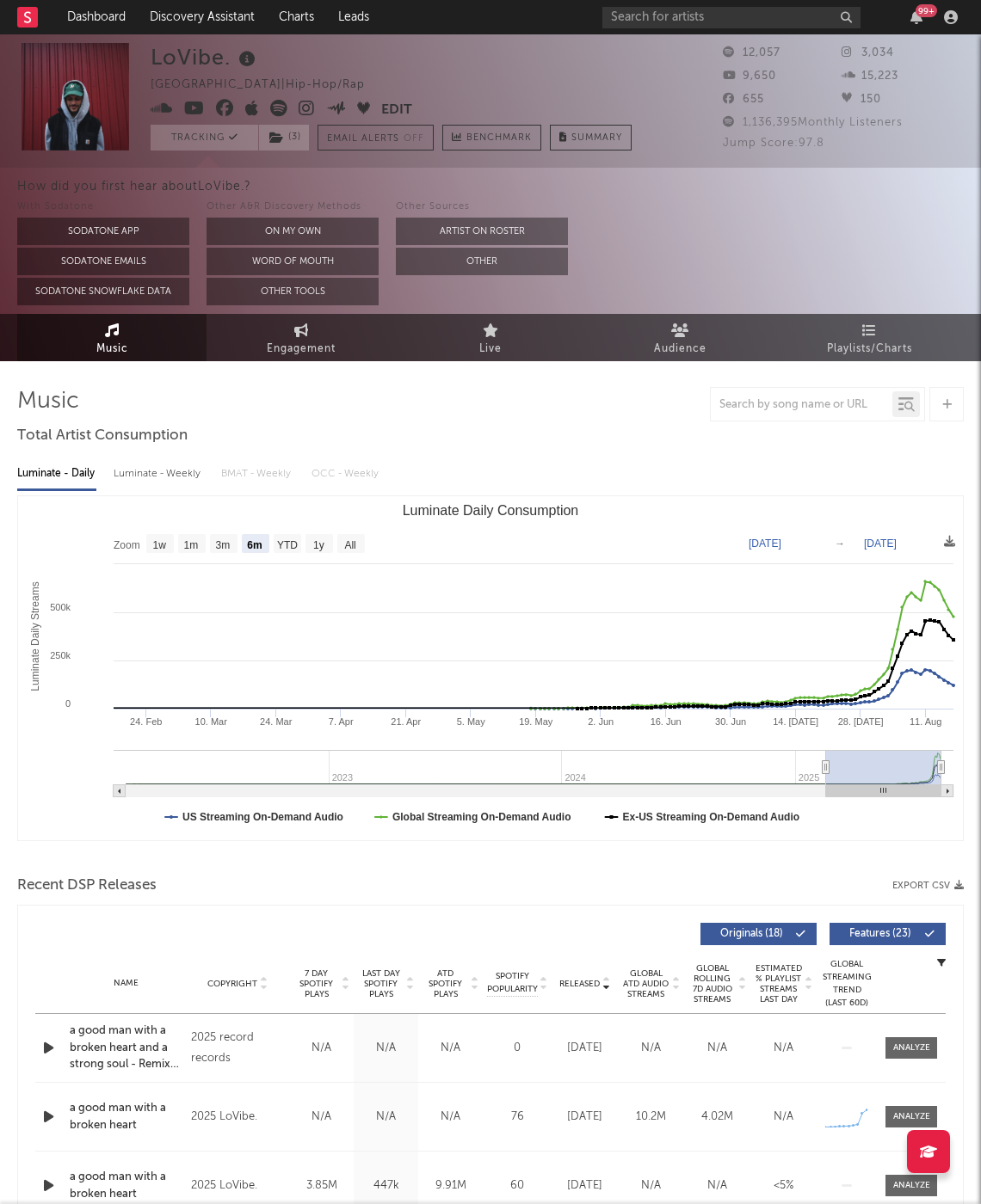
click at [863, 276] on div "With Sodatone Sodatone App Sodatone Emails Sodatone Snowflake Data Other A&R Di…" at bounding box center [498, 251] width 963 height 109
click at [863, 319] on link "Playlists/Charts" at bounding box center [869, 337] width 189 height 48
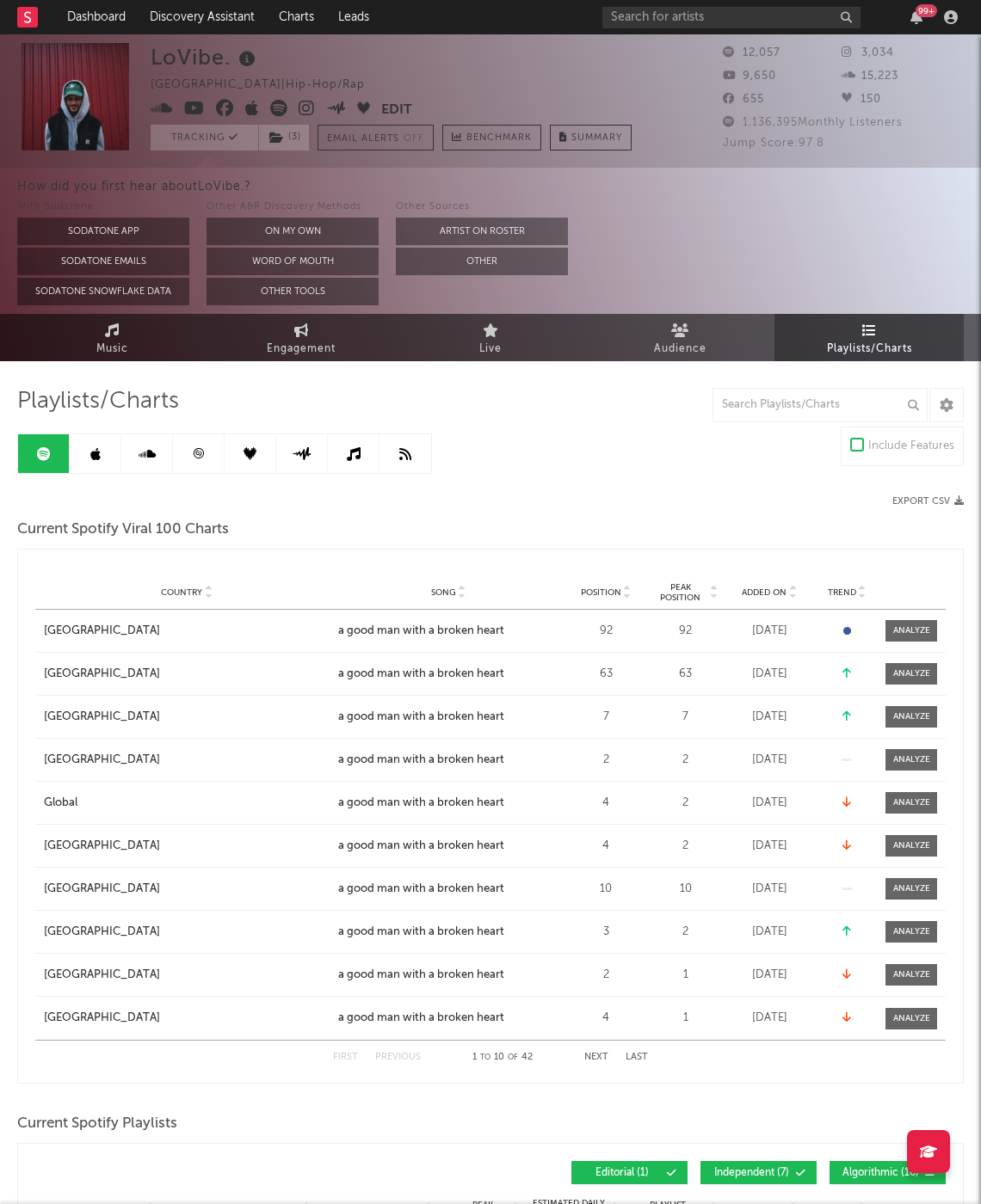
click at [203, 460] on link at bounding box center [199, 453] width 52 height 38
